Goal: Task Accomplishment & Management: Complete application form

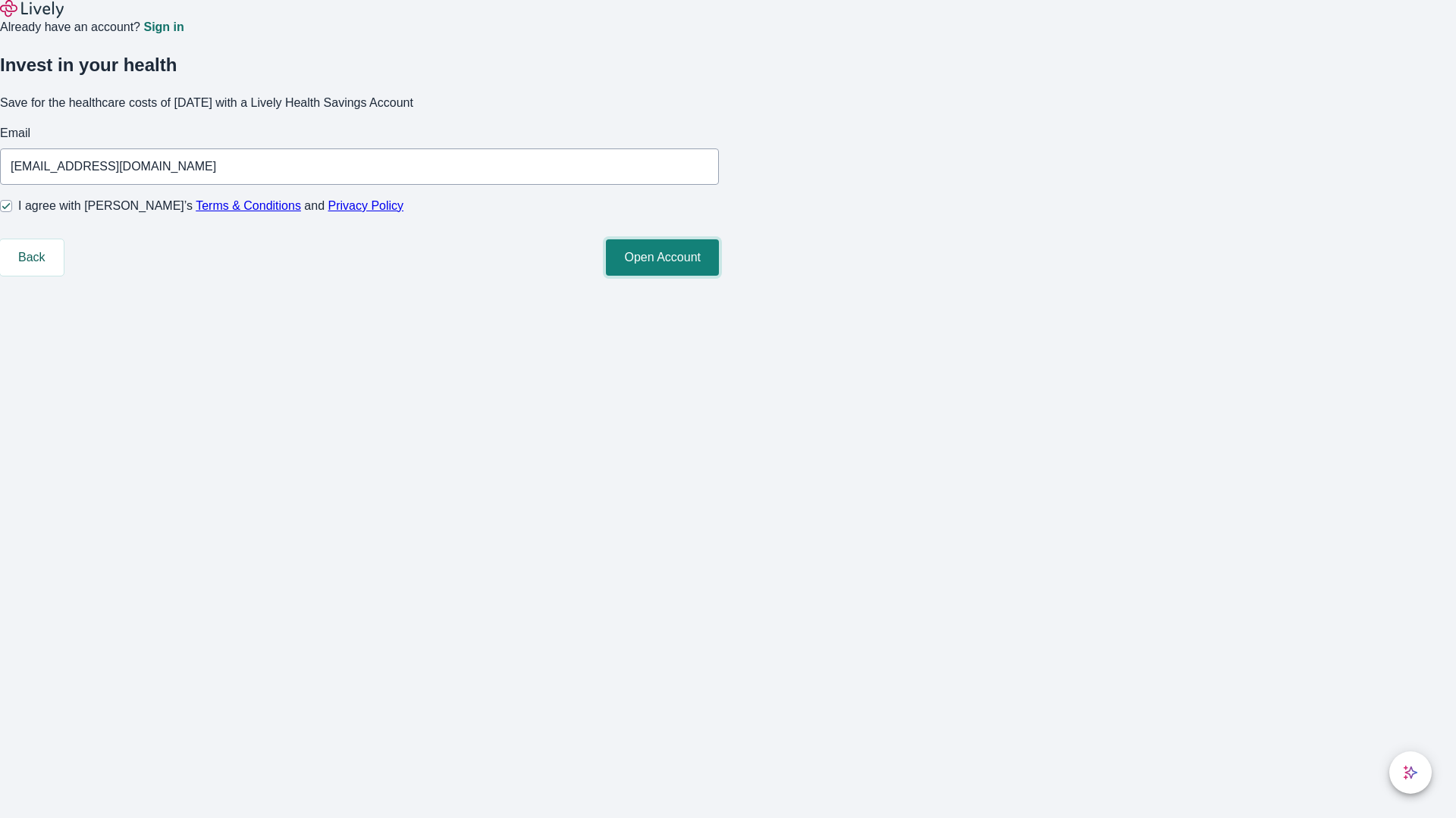
click at [719, 276] on button "Open Account" at bounding box center [662, 258] width 113 height 37
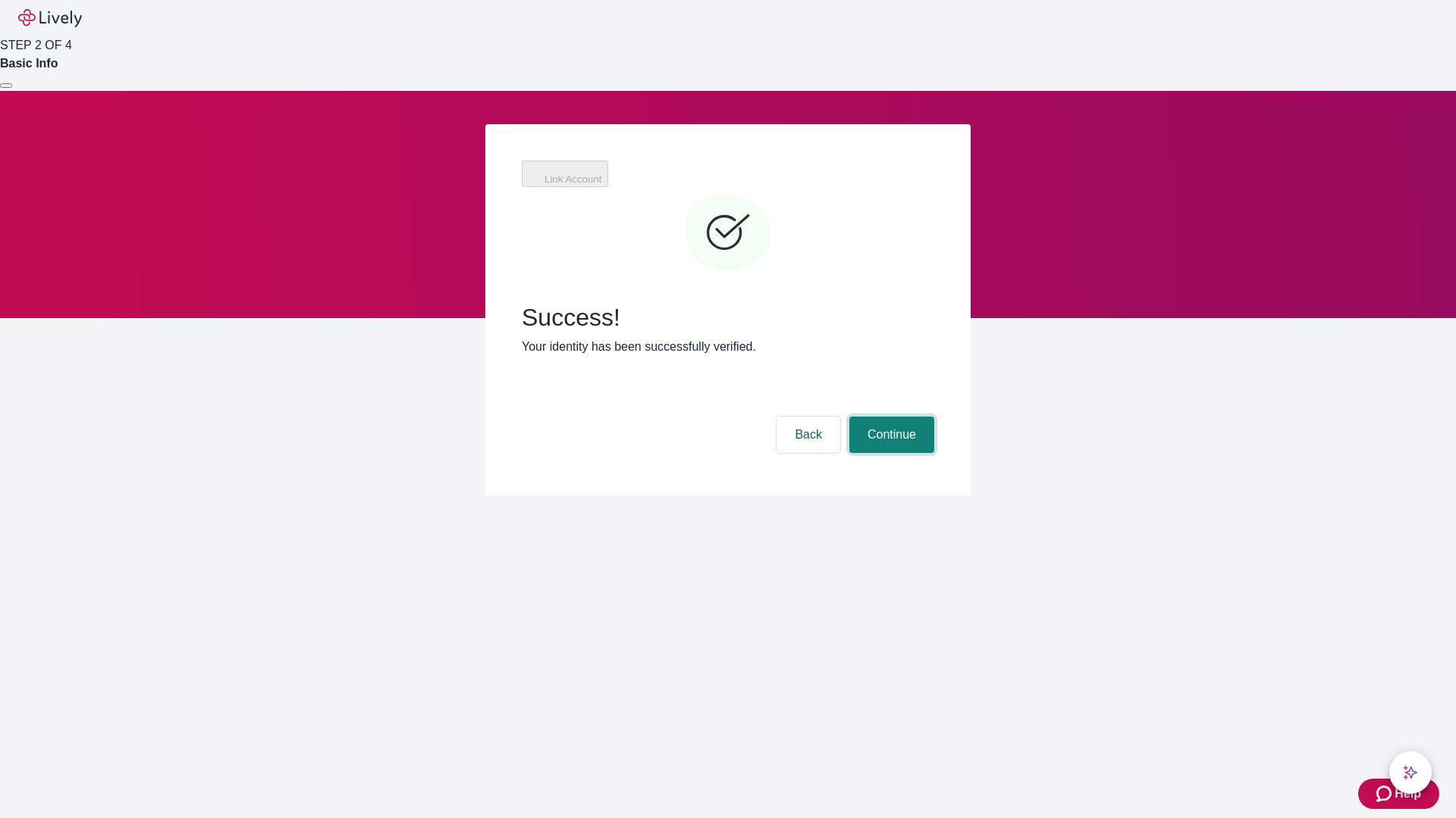
click at [889, 416] on button "Continue" at bounding box center [891, 435] width 85 height 37
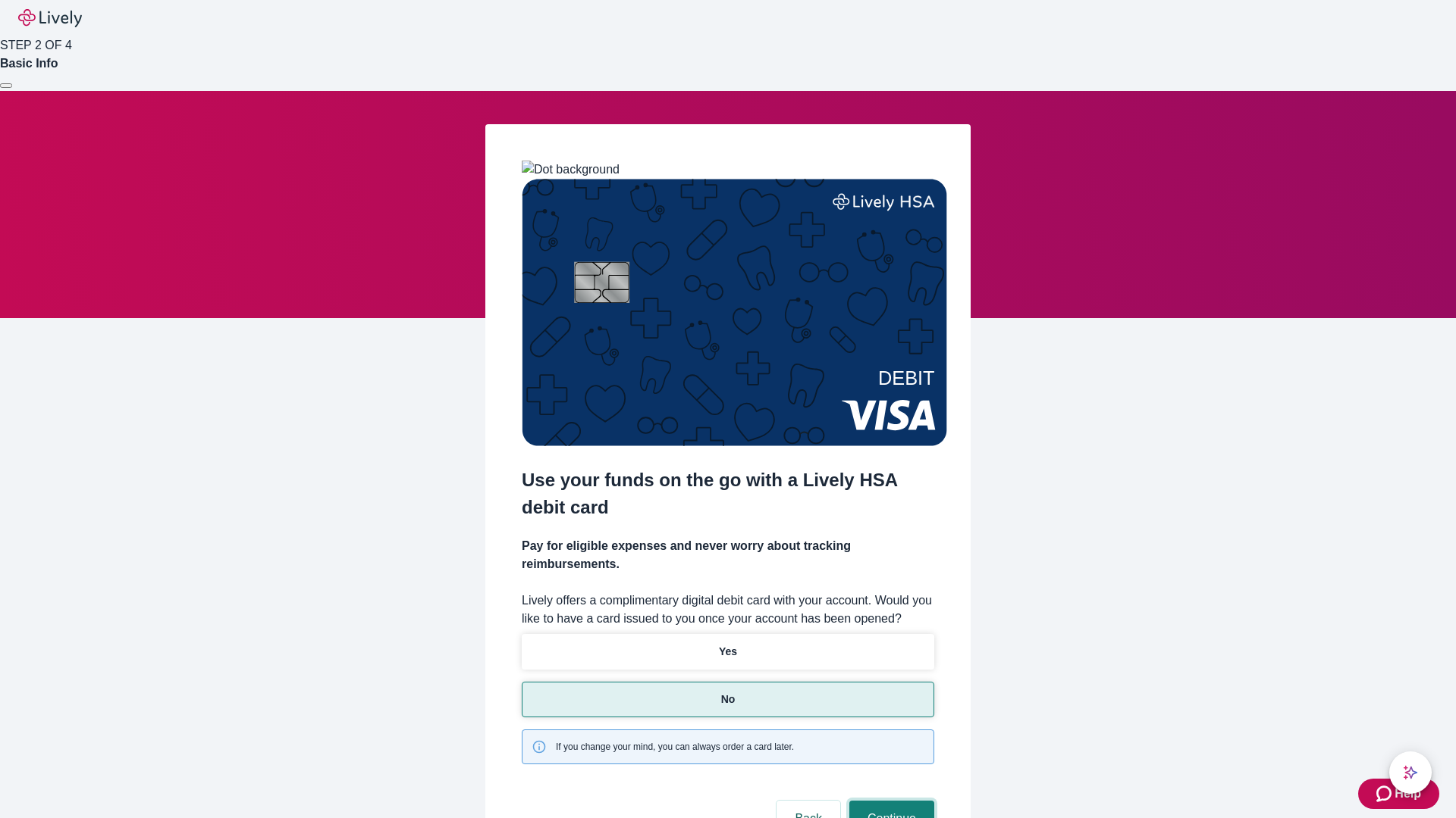
click at [889, 801] on button "Continue" at bounding box center [891, 820] width 85 height 37
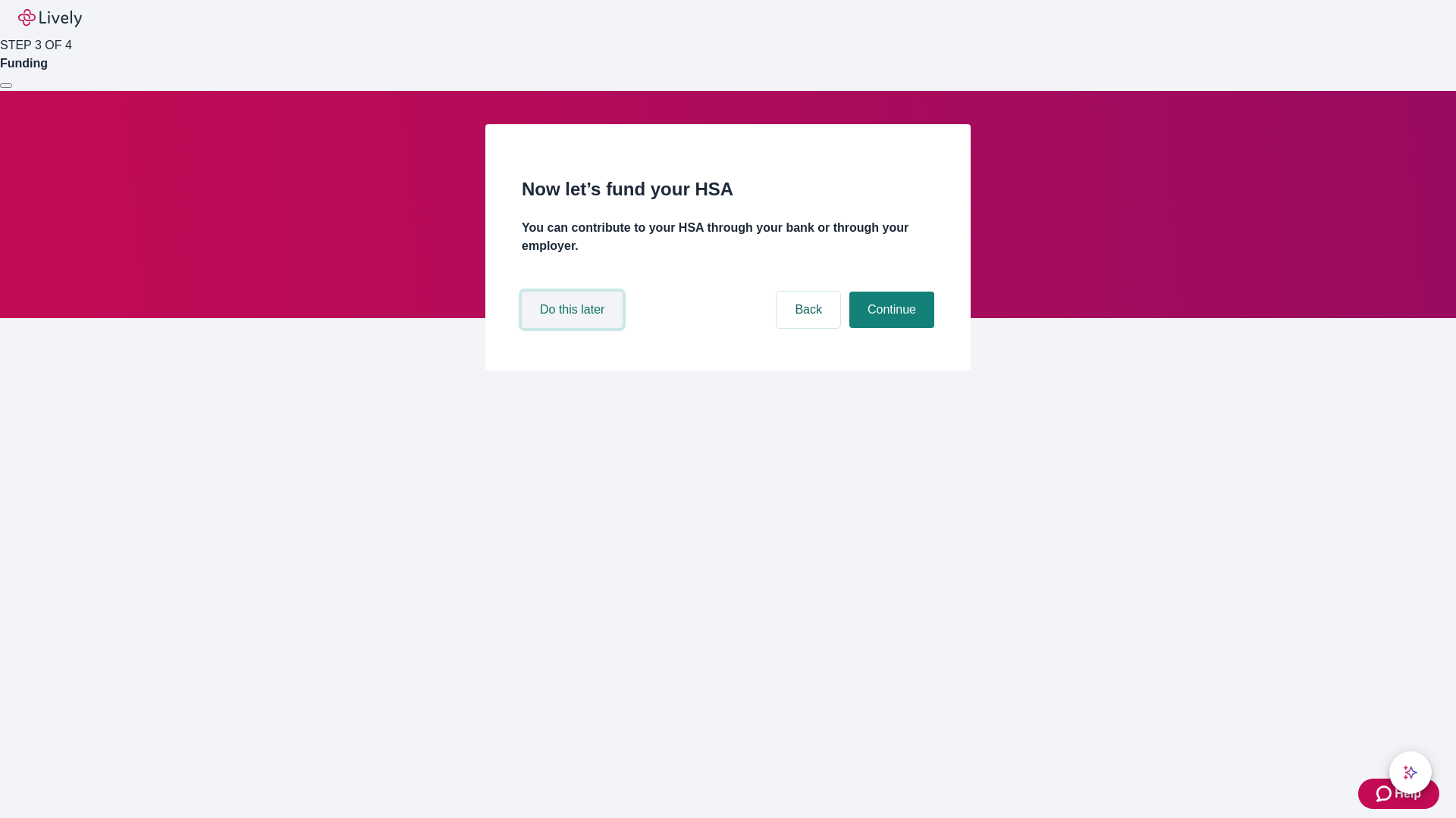
click at [574, 328] on button "Do this later" at bounding box center [571, 310] width 100 height 37
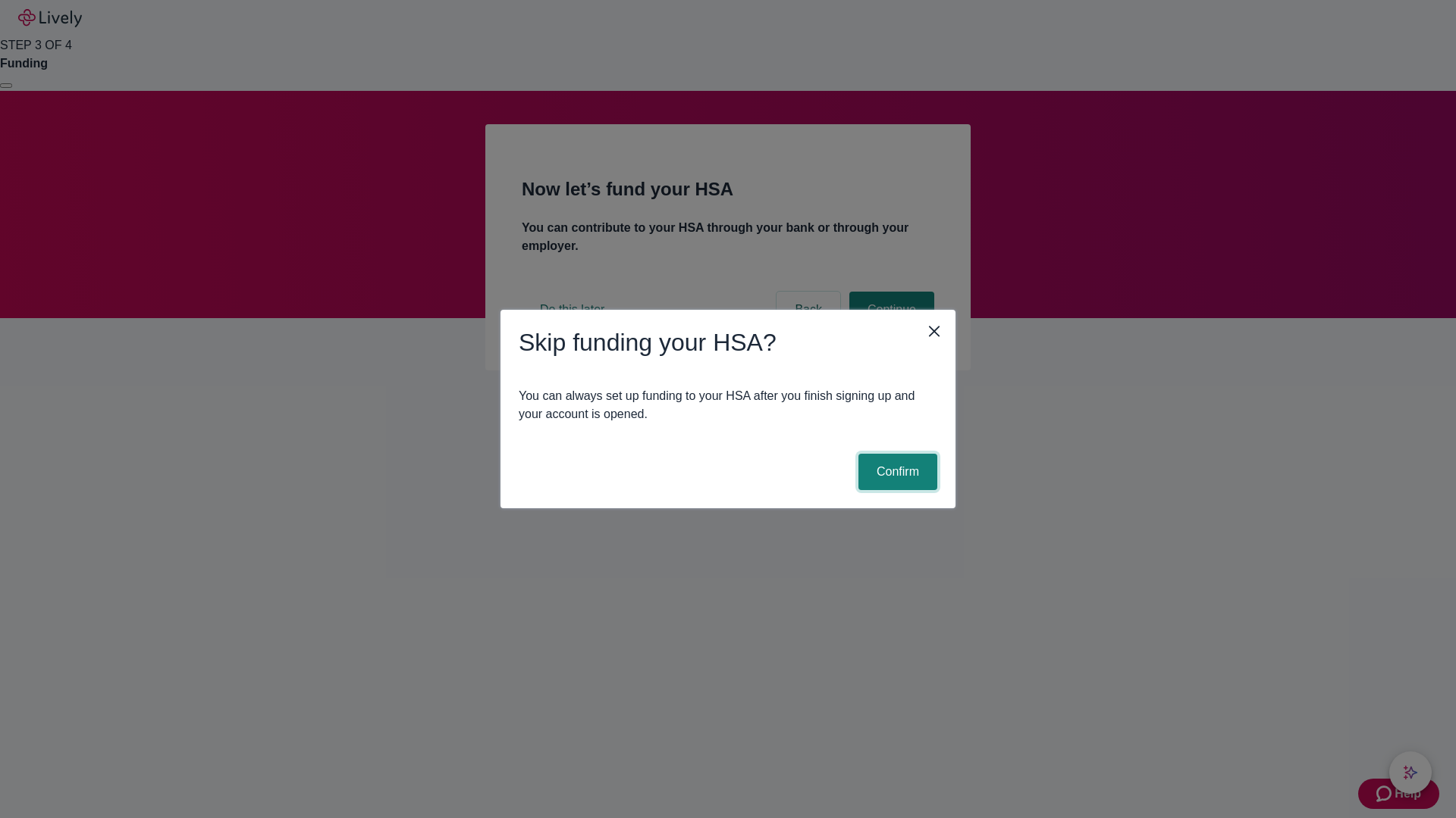
click at [895, 472] on button "Confirm" at bounding box center [898, 472] width 79 height 37
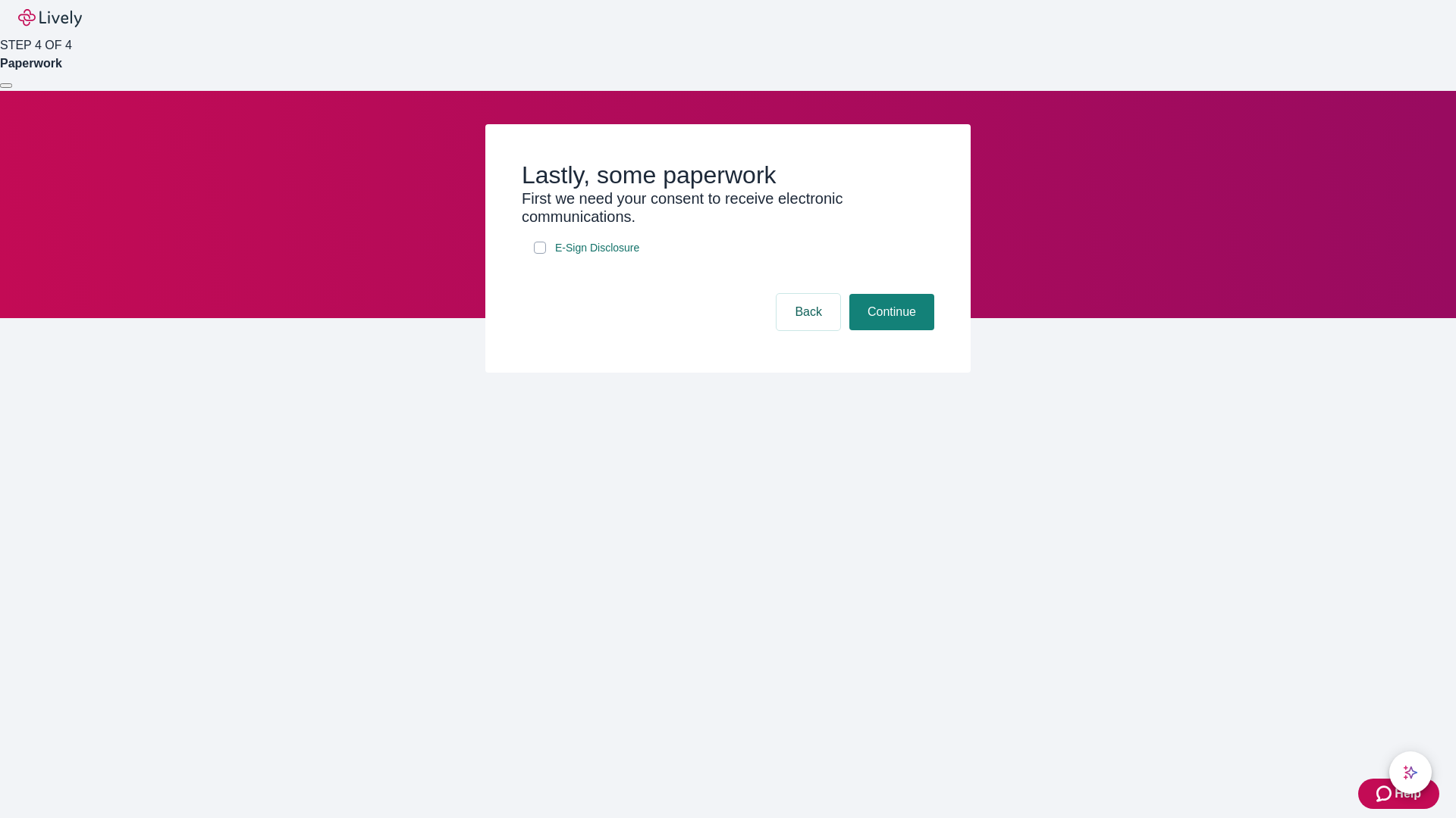
click at [540, 254] on input "E-Sign Disclosure" at bounding box center [540, 248] width 12 height 12
checkbox input "true"
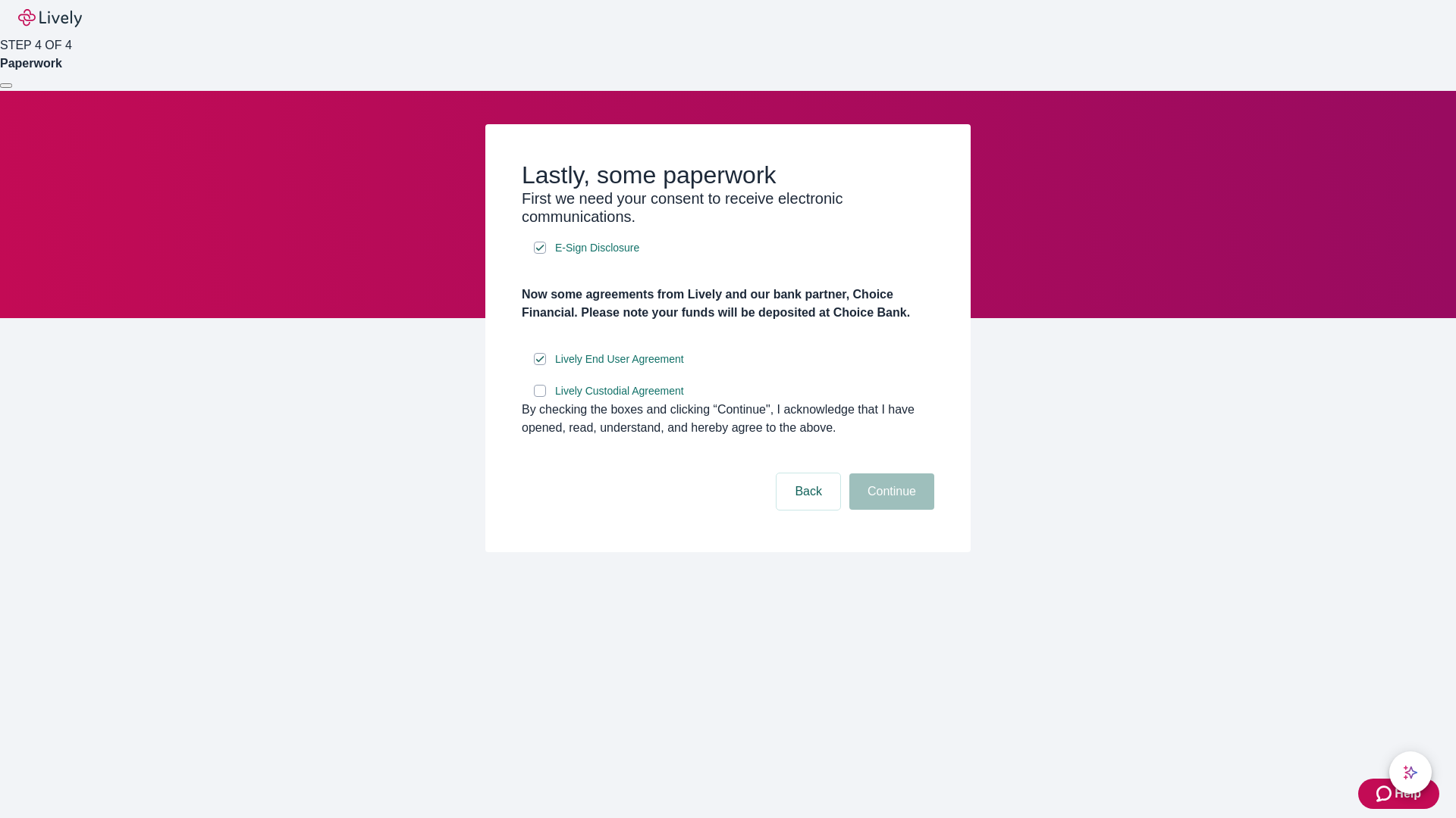
click at [540, 397] on input "Lively Custodial Agreement" at bounding box center [540, 391] width 12 height 12
checkbox input "true"
click at [889, 510] on button "Continue" at bounding box center [891, 492] width 85 height 37
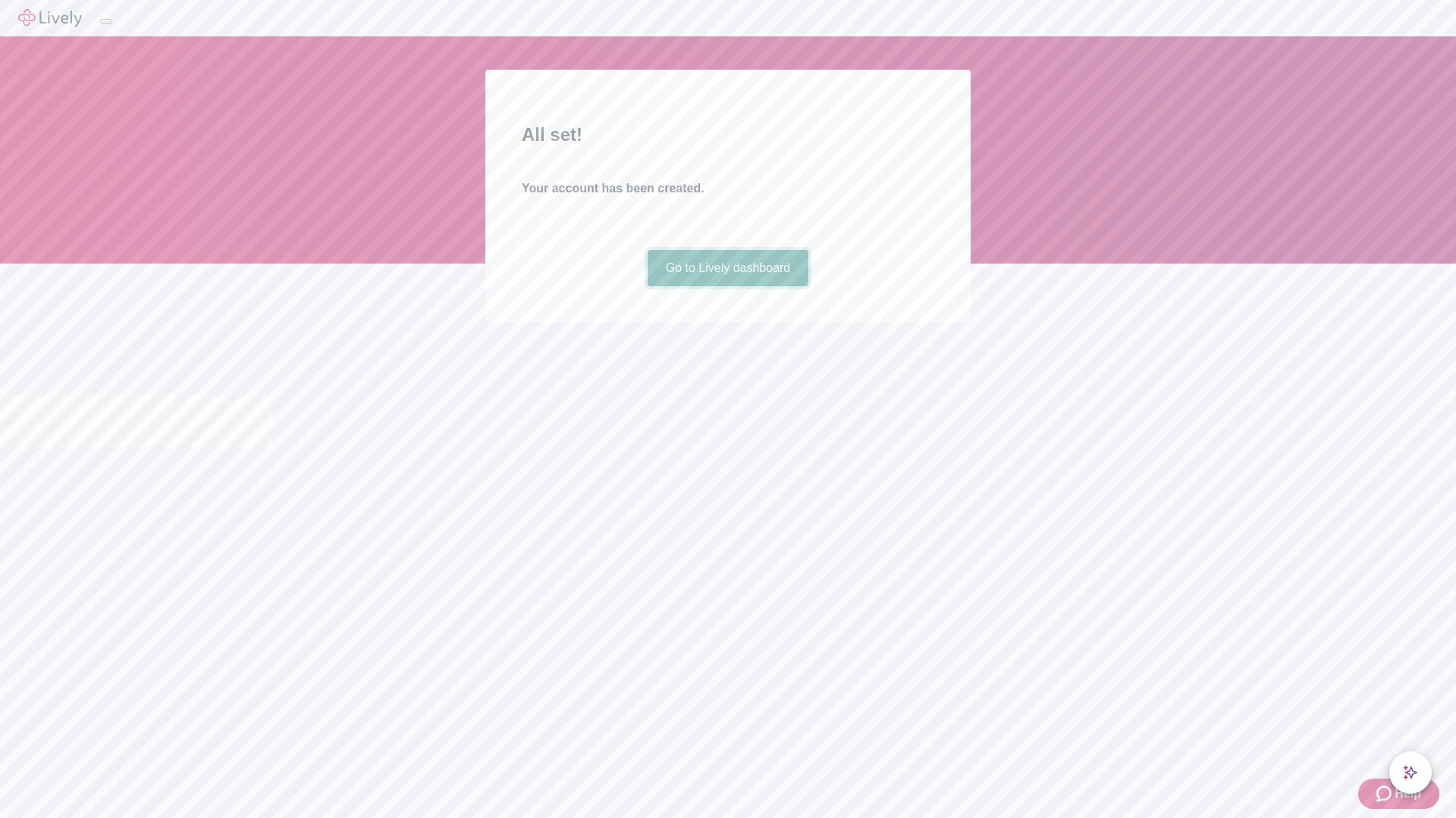
click at [727, 286] on link "Go to Lively dashboard" at bounding box center [728, 268] width 162 height 37
